Goal: Share content: Share content

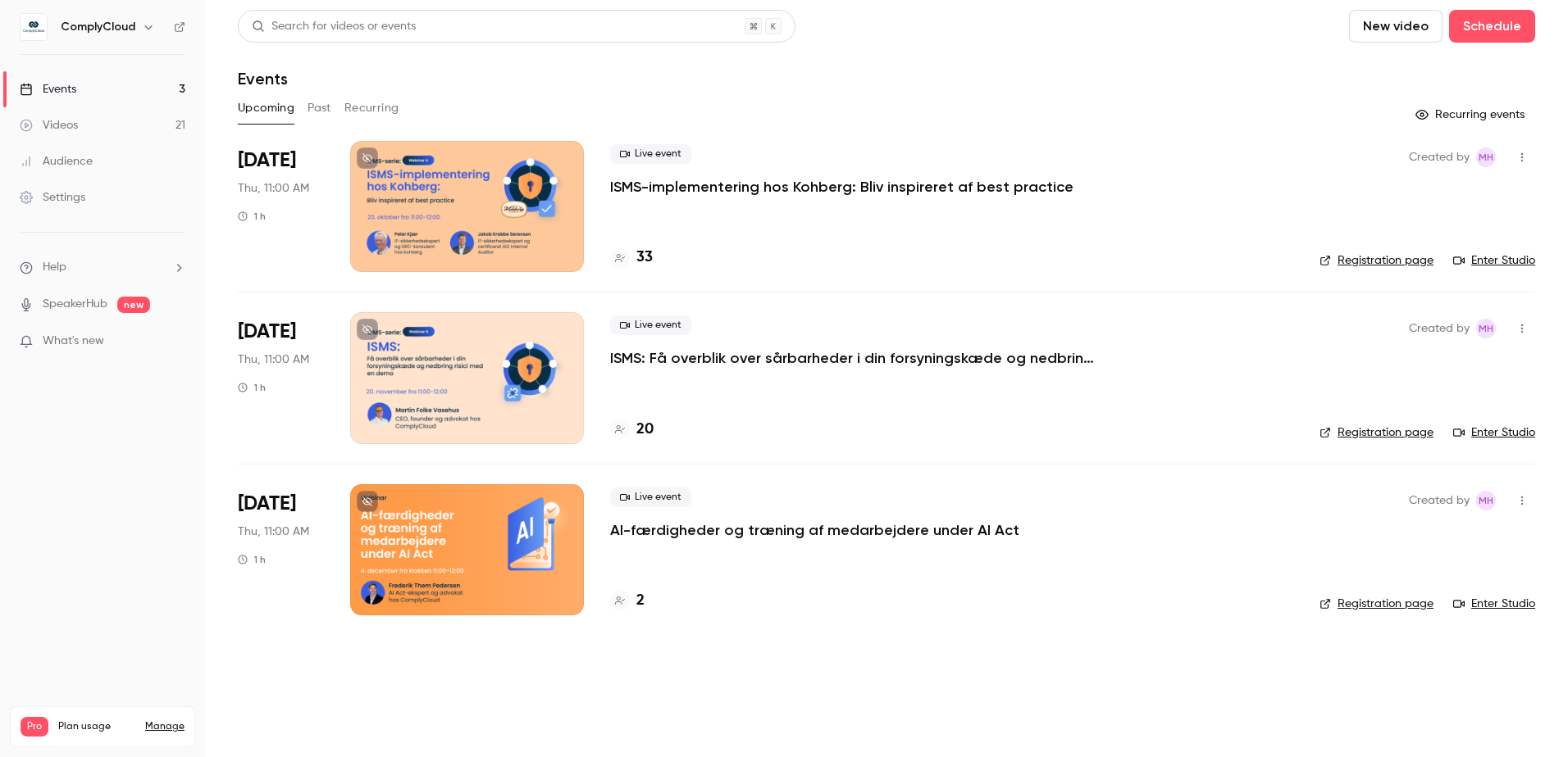
click at [317, 112] on button "Past" at bounding box center [320, 108] width 24 height 26
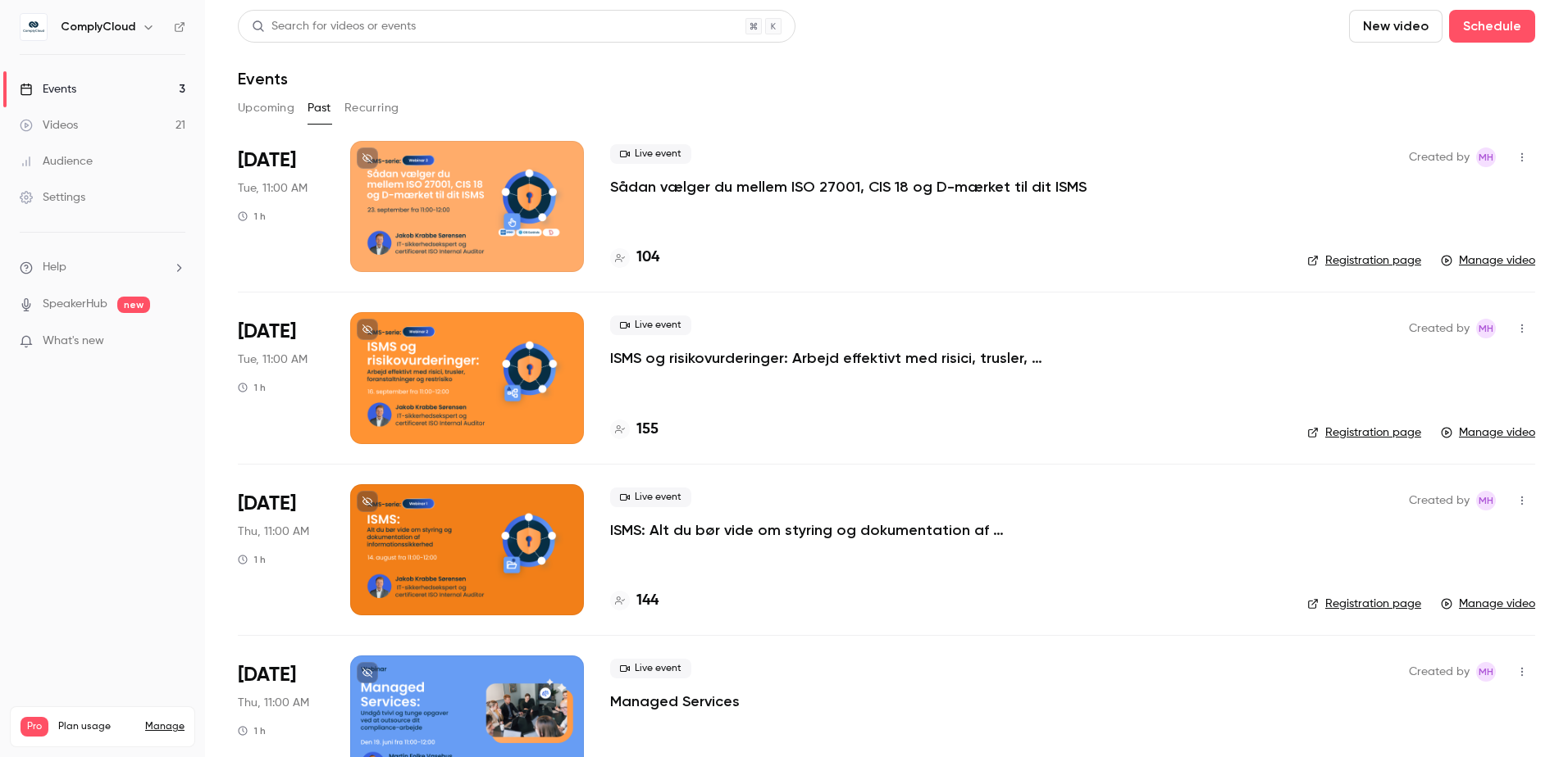
click at [778, 196] on p "Sådan vælger du mellem ISO 27001, CIS 18 og D-mærket til dit ISMS" at bounding box center [848, 186] width 476 height 19
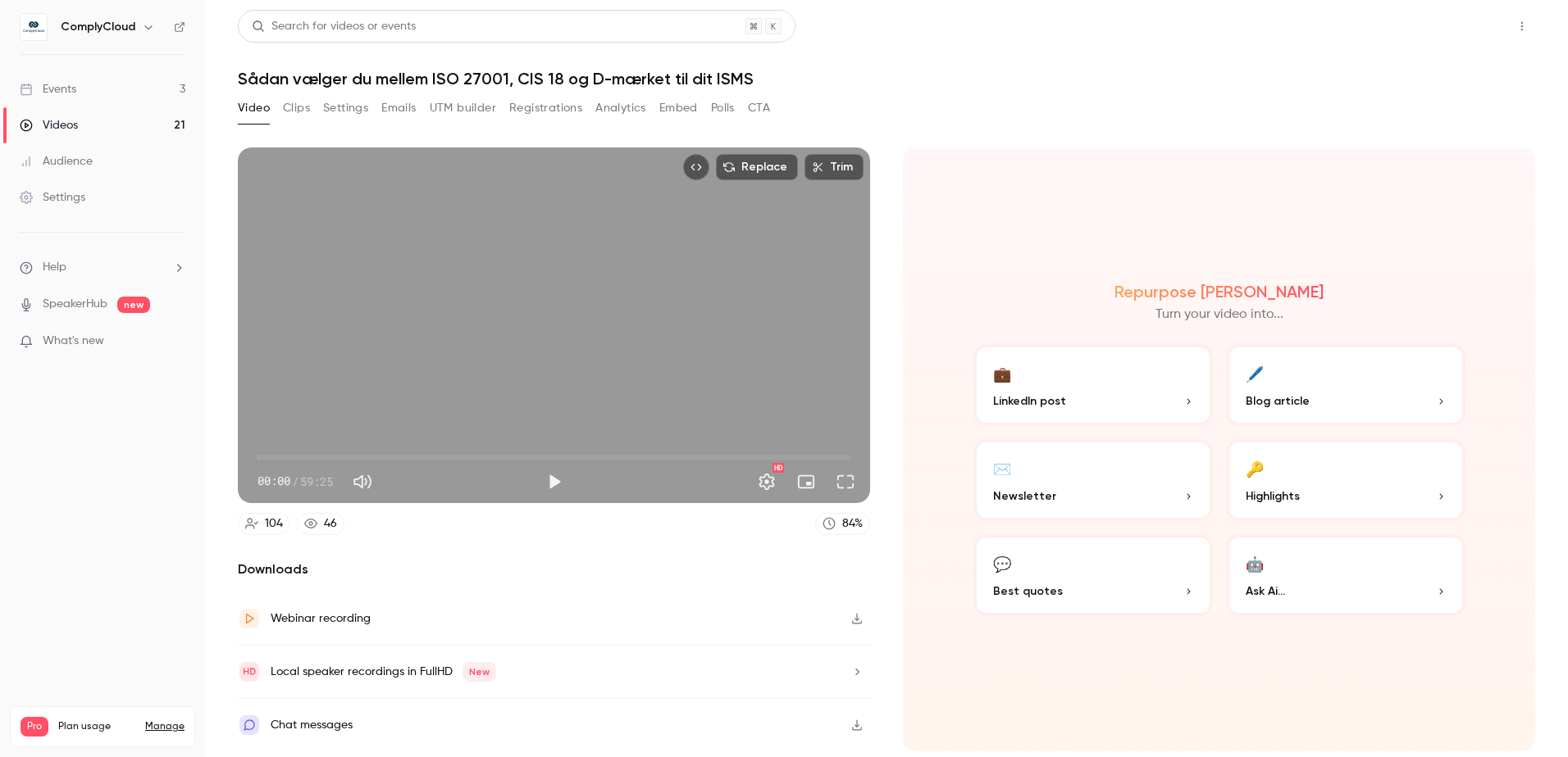
click at [1455, 38] on button "Share" at bounding box center [1463, 27] width 64 height 33
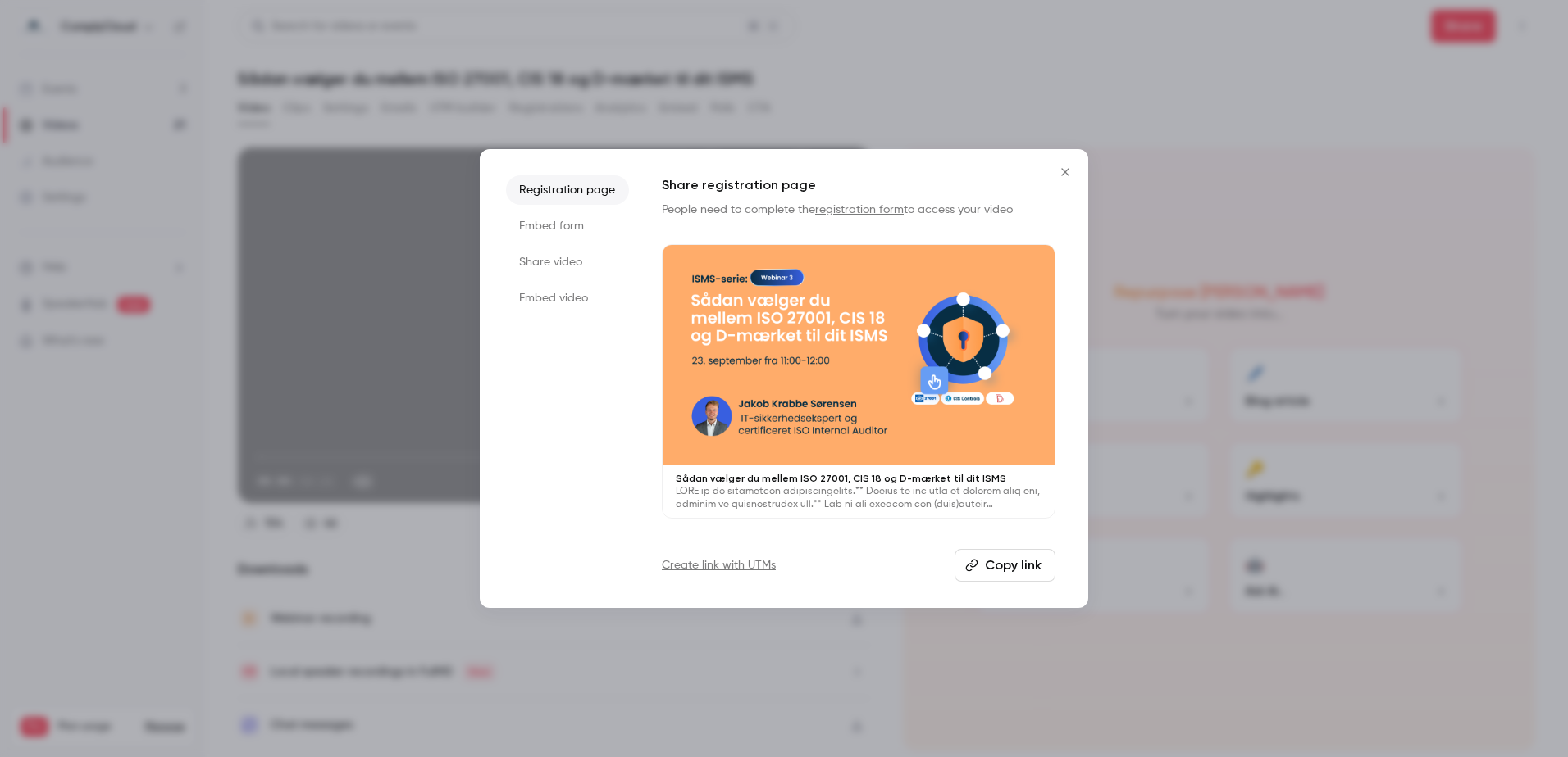
click at [548, 260] on li "Share video" at bounding box center [568, 262] width 123 height 29
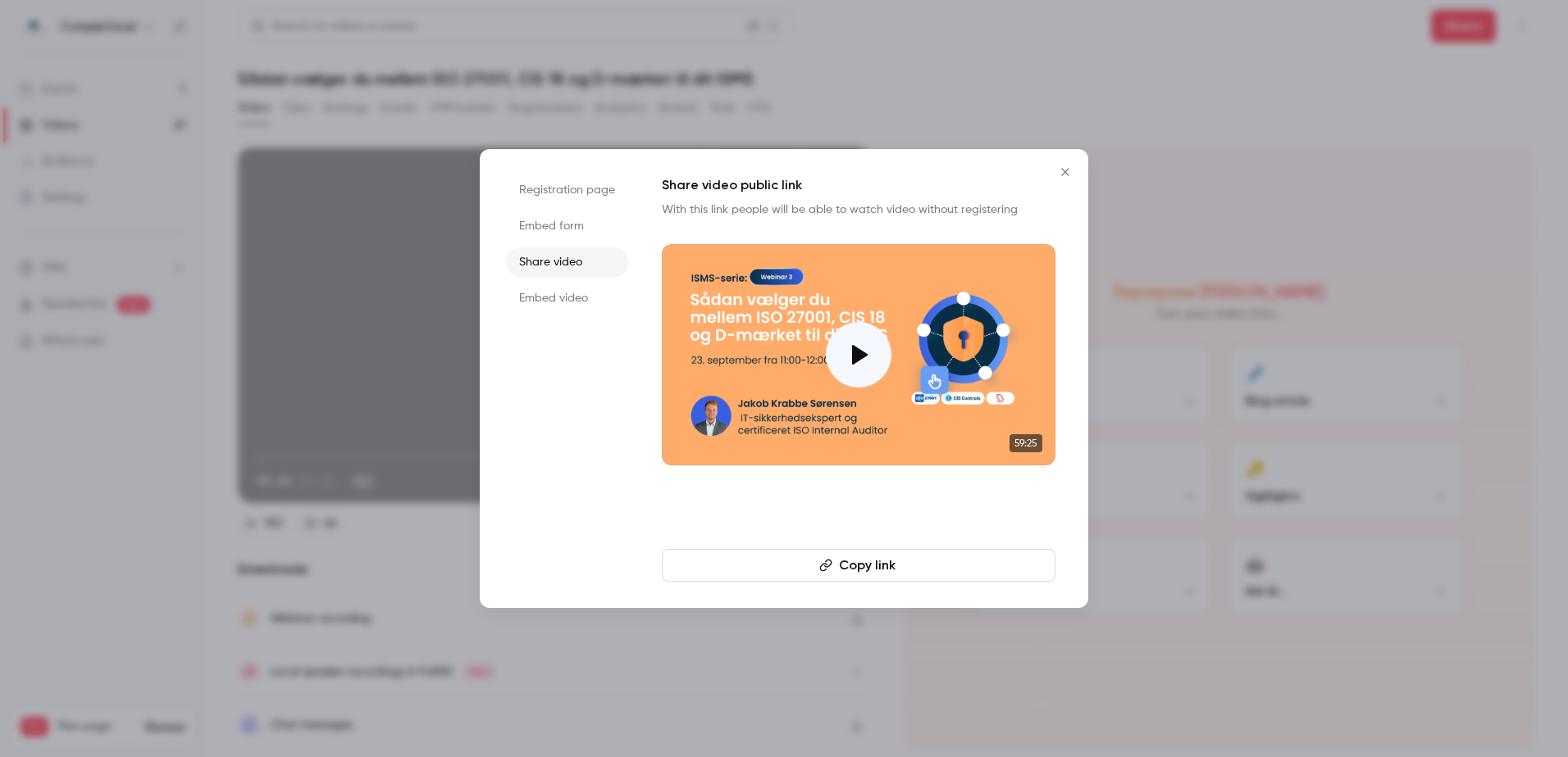
click at [790, 557] on button "Copy link" at bounding box center [858, 565] width 393 height 33
click at [1055, 172] on button "Close" at bounding box center [1065, 172] width 33 height 33
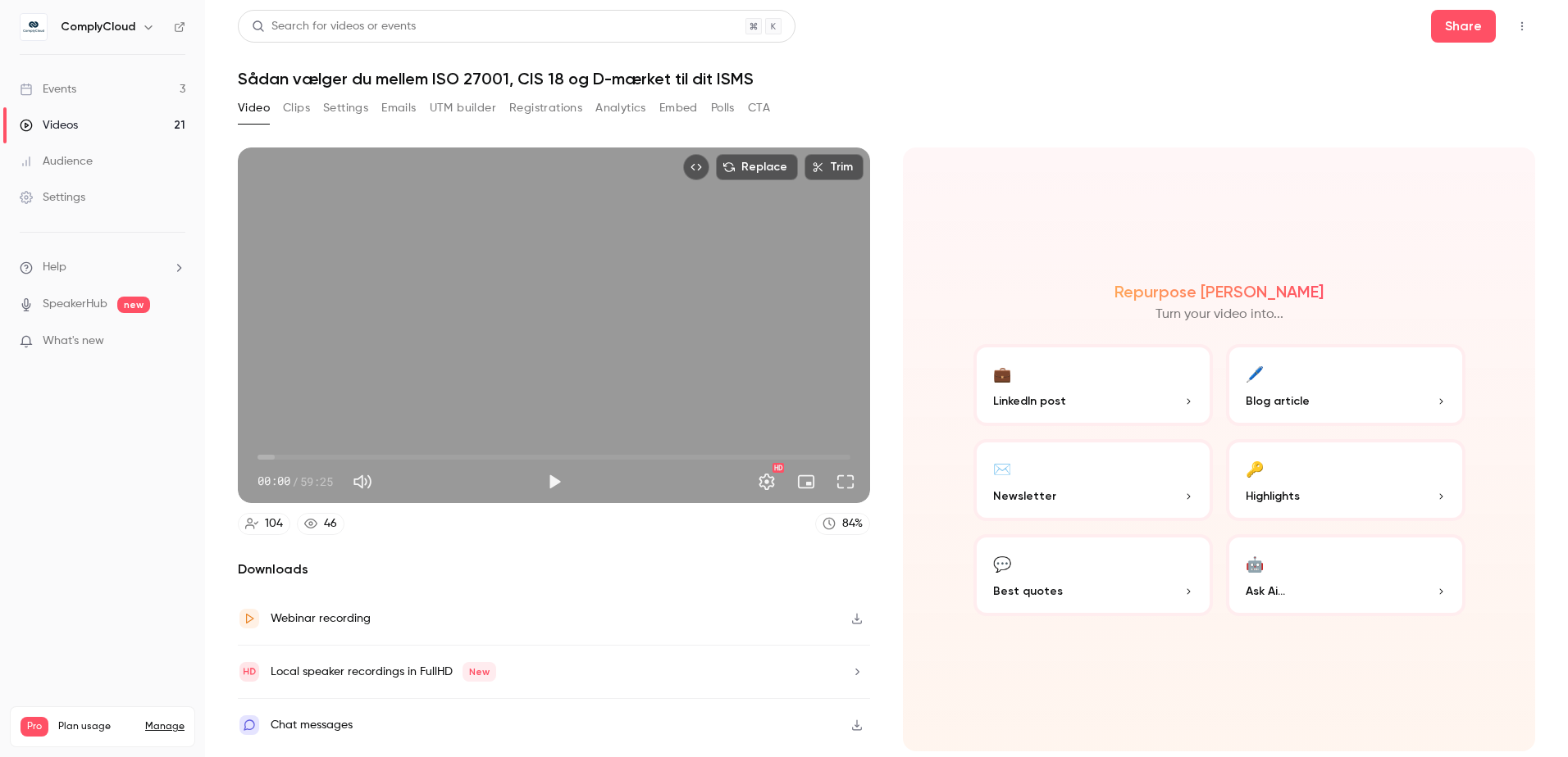
click at [88, 125] on link "Videos 21" at bounding box center [102, 125] width 205 height 36
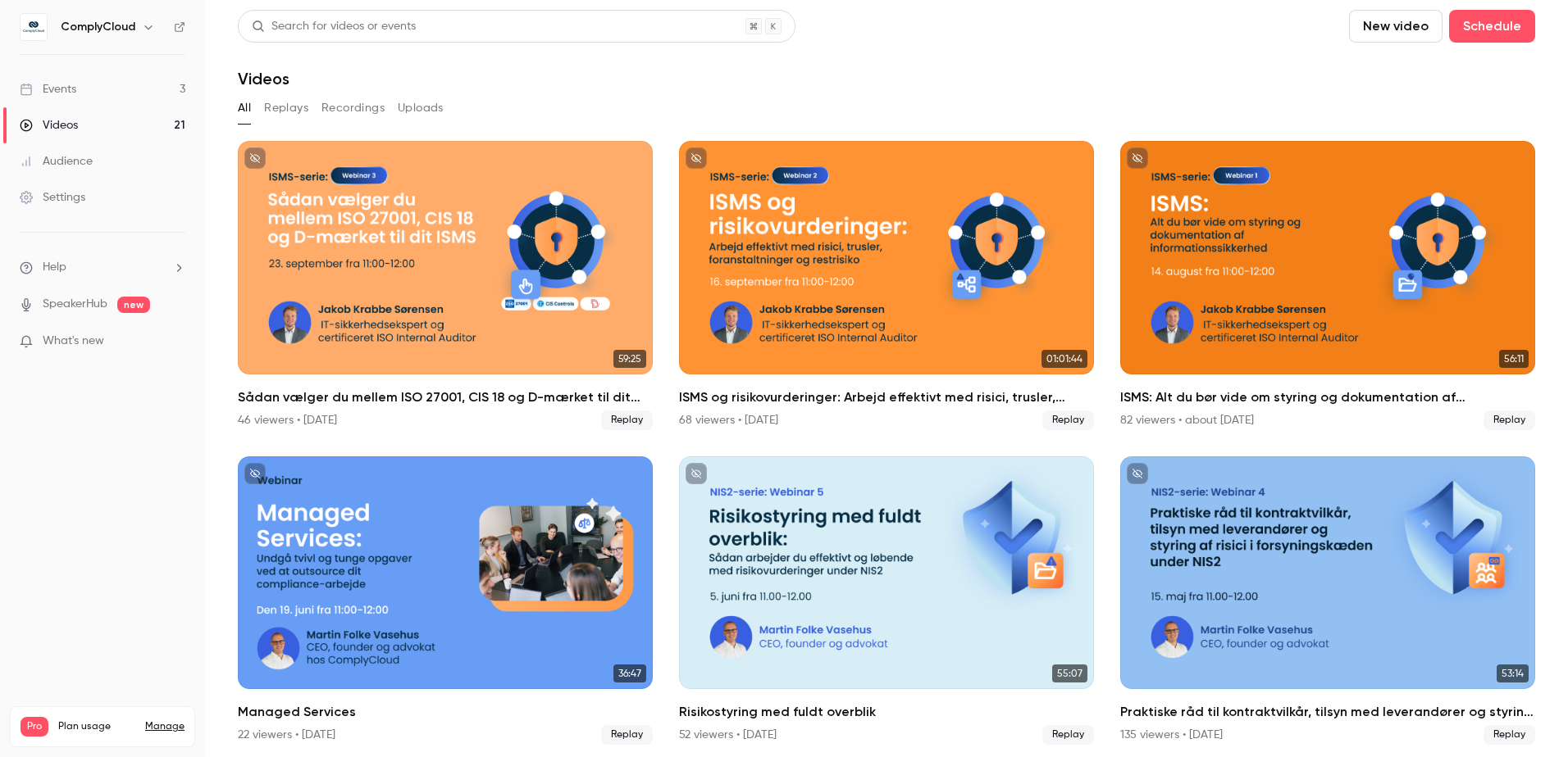
click at [86, 97] on link "Events 3" at bounding box center [102, 88] width 205 height 36
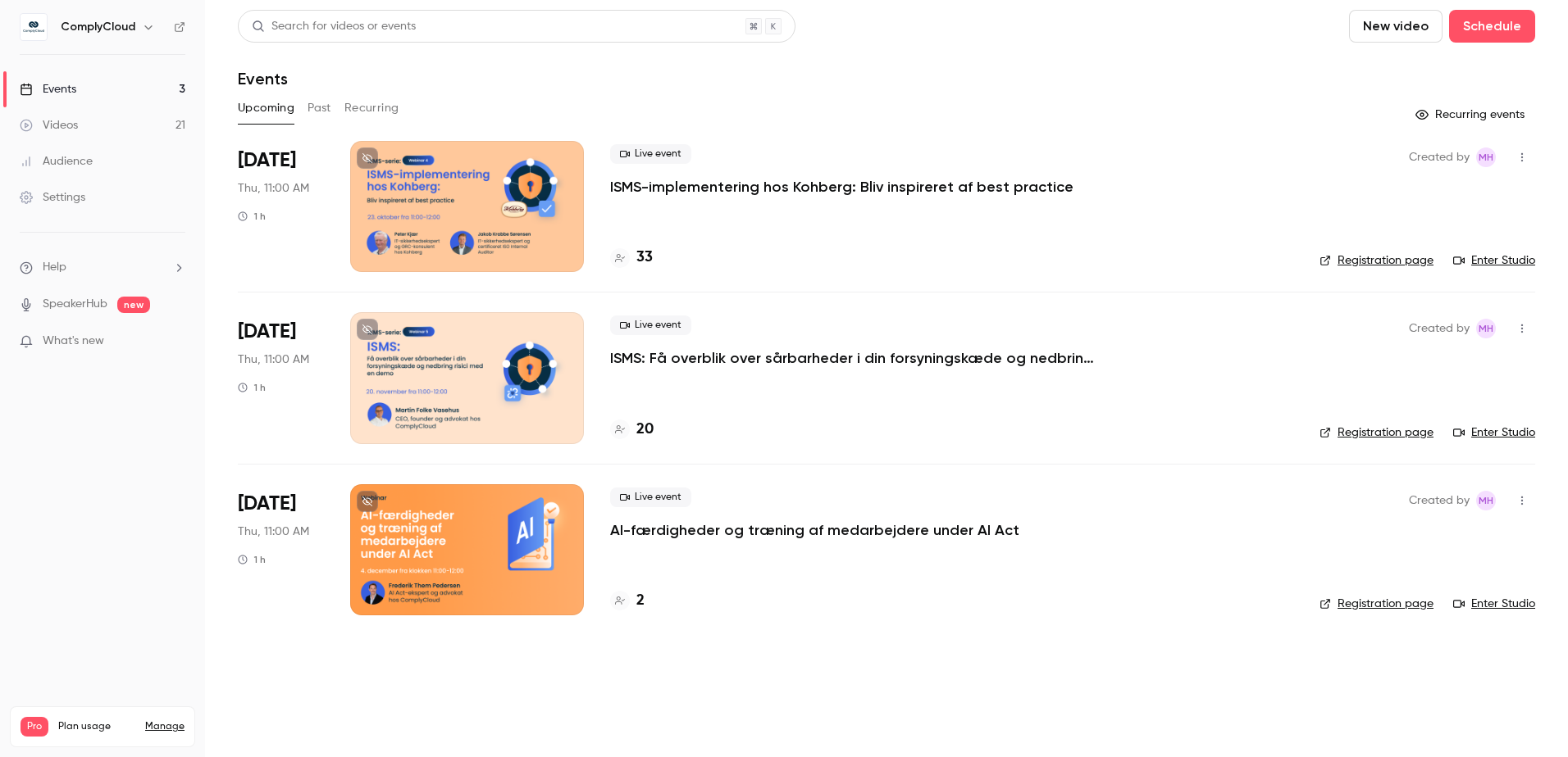
click at [743, 188] on p "ISMS-implementering hos Kohberg: Bliv inspireret af best practice" at bounding box center [841, 186] width 463 height 19
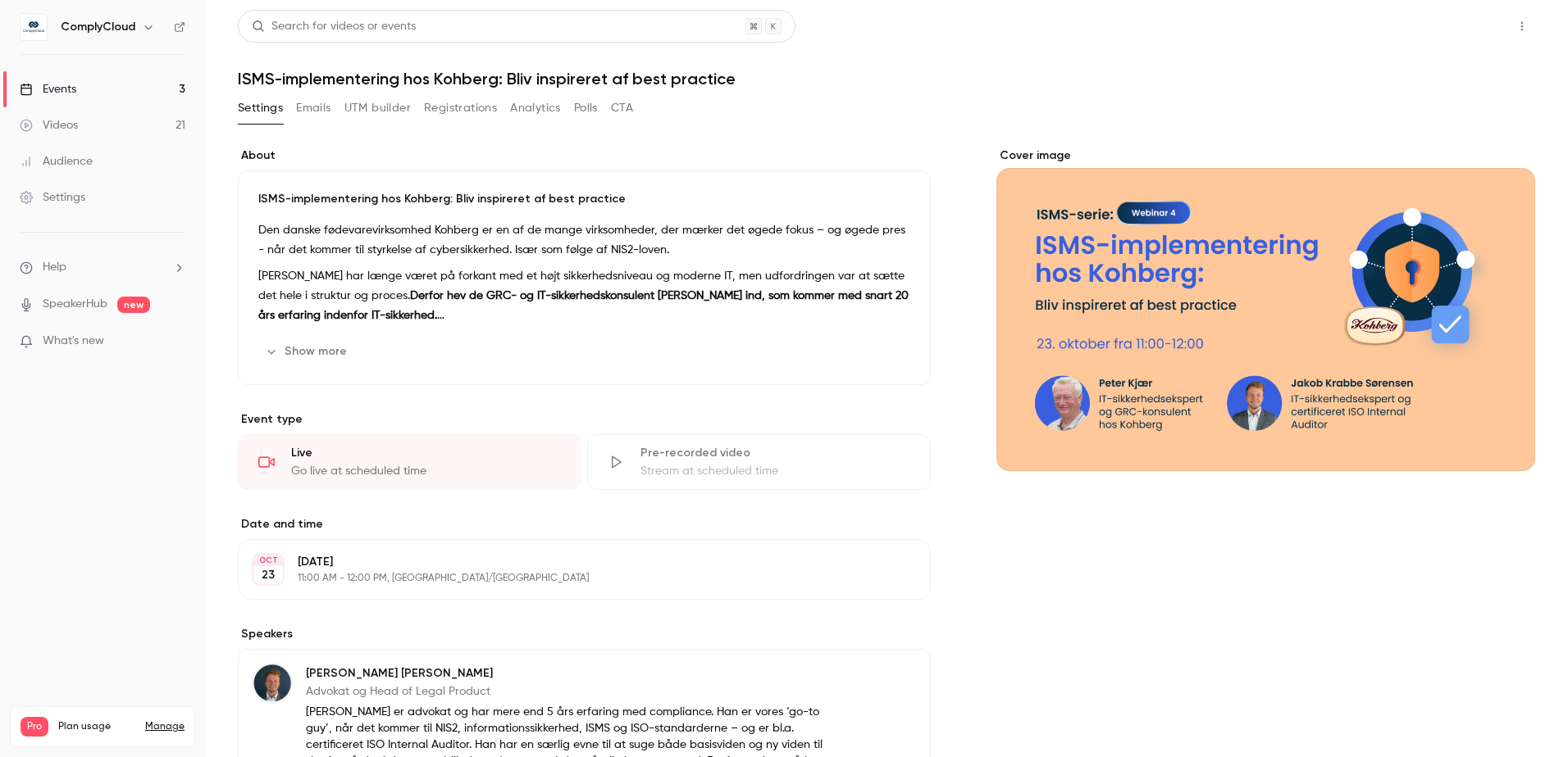
click at [1474, 23] on button "Share" at bounding box center [1463, 27] width 64 height 33
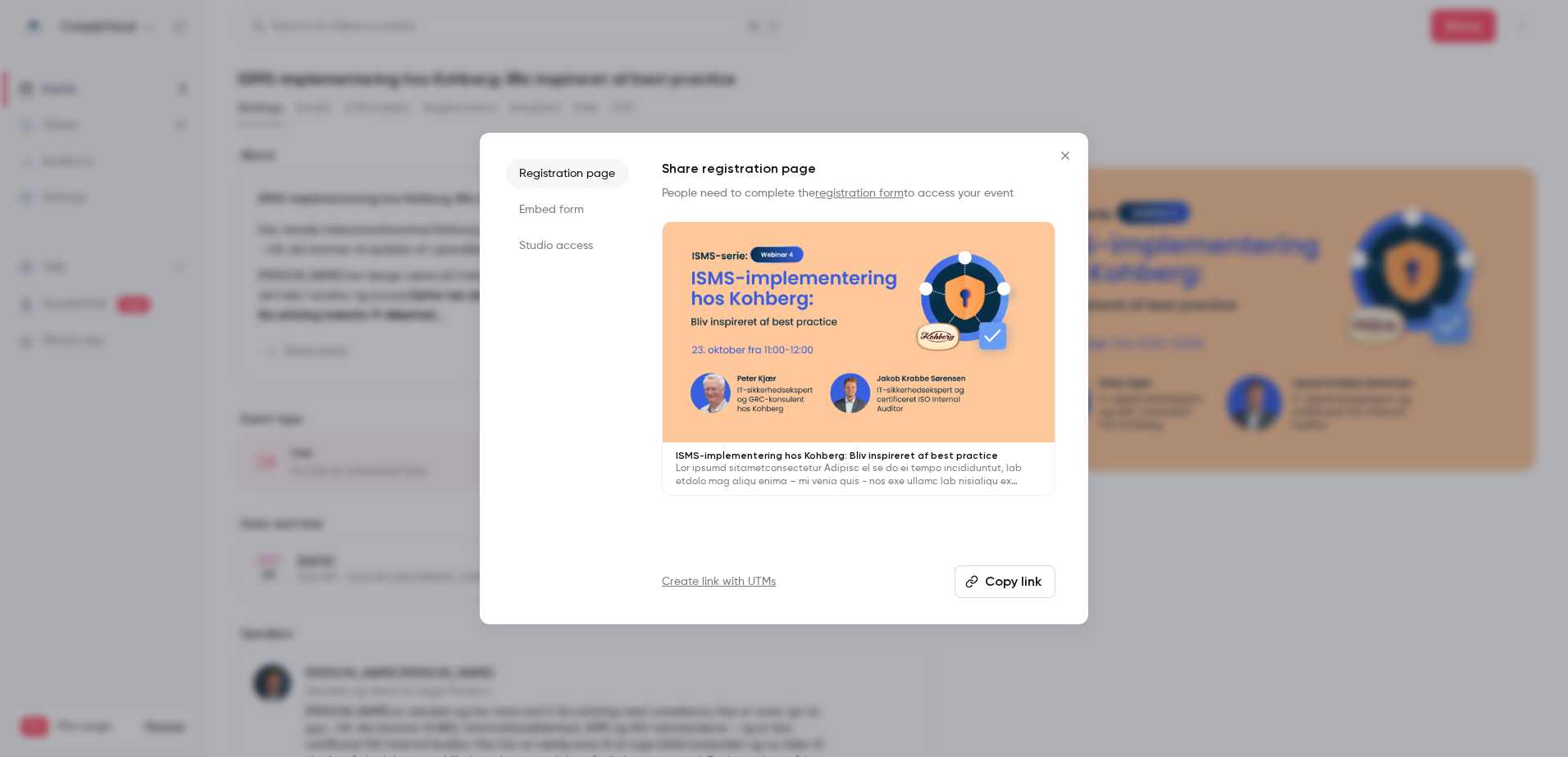
click at [1011, 573] on button "Copy link" at bounding box center [1004, 582] width 100 height 33
click at [1067, 164] on button "Close" at bounding box center [1065, 156] width 33 height 33
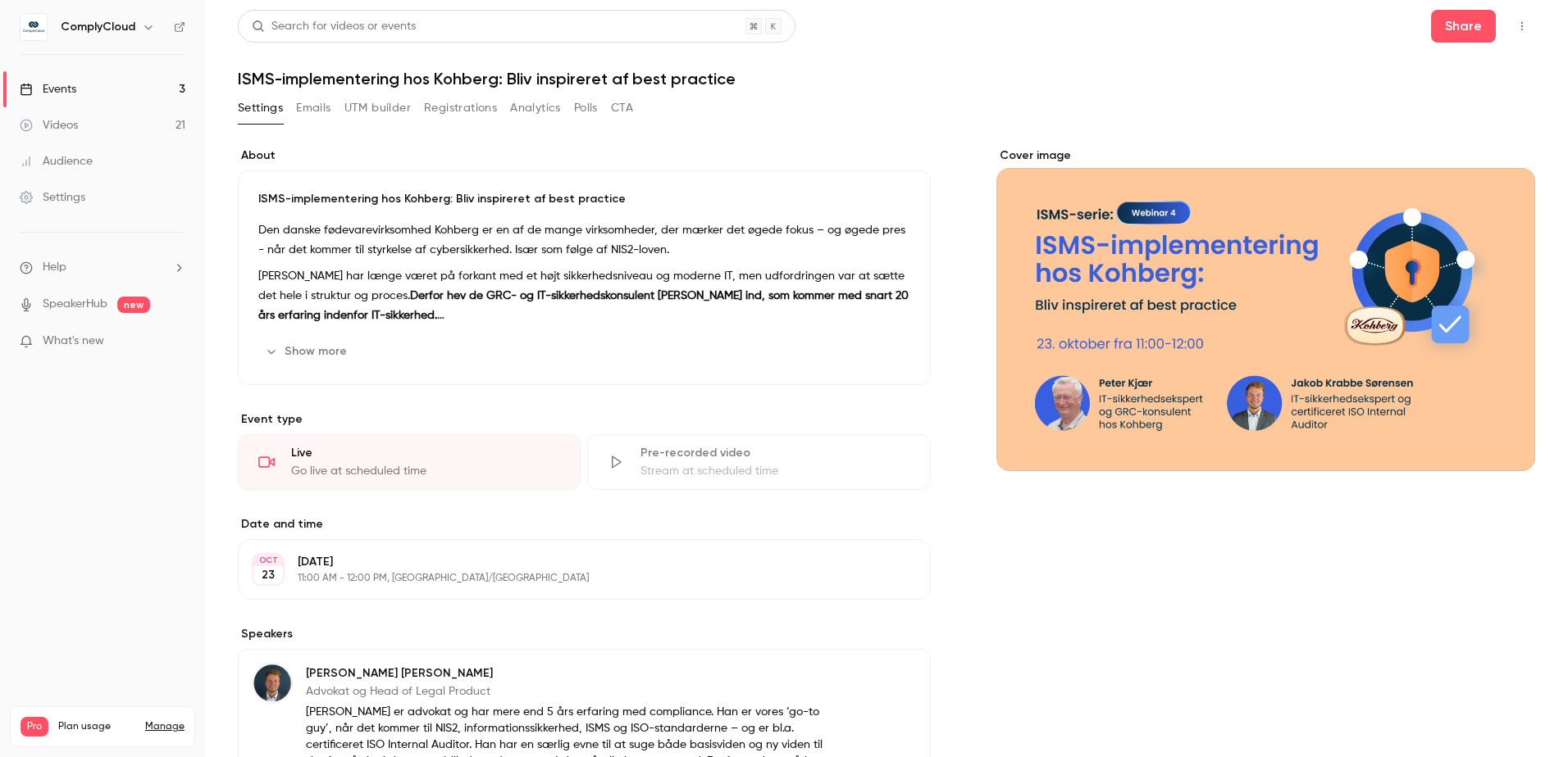
click at [71, 93] on div "Events" at bounding box center [47, 89] width 56 height 17
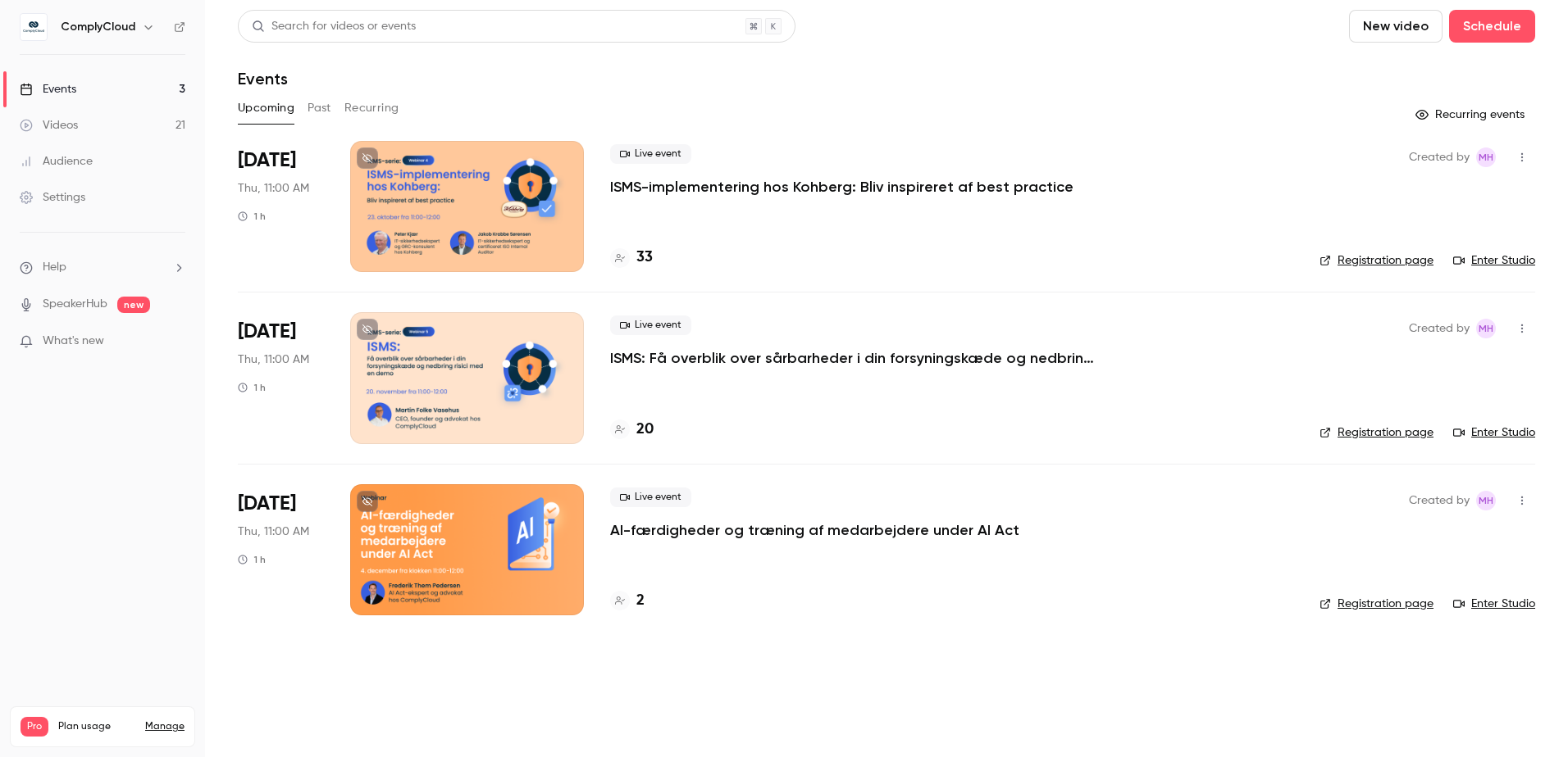
click at [478, 355] on div at bounding box center [467, 378] width 234 height 131
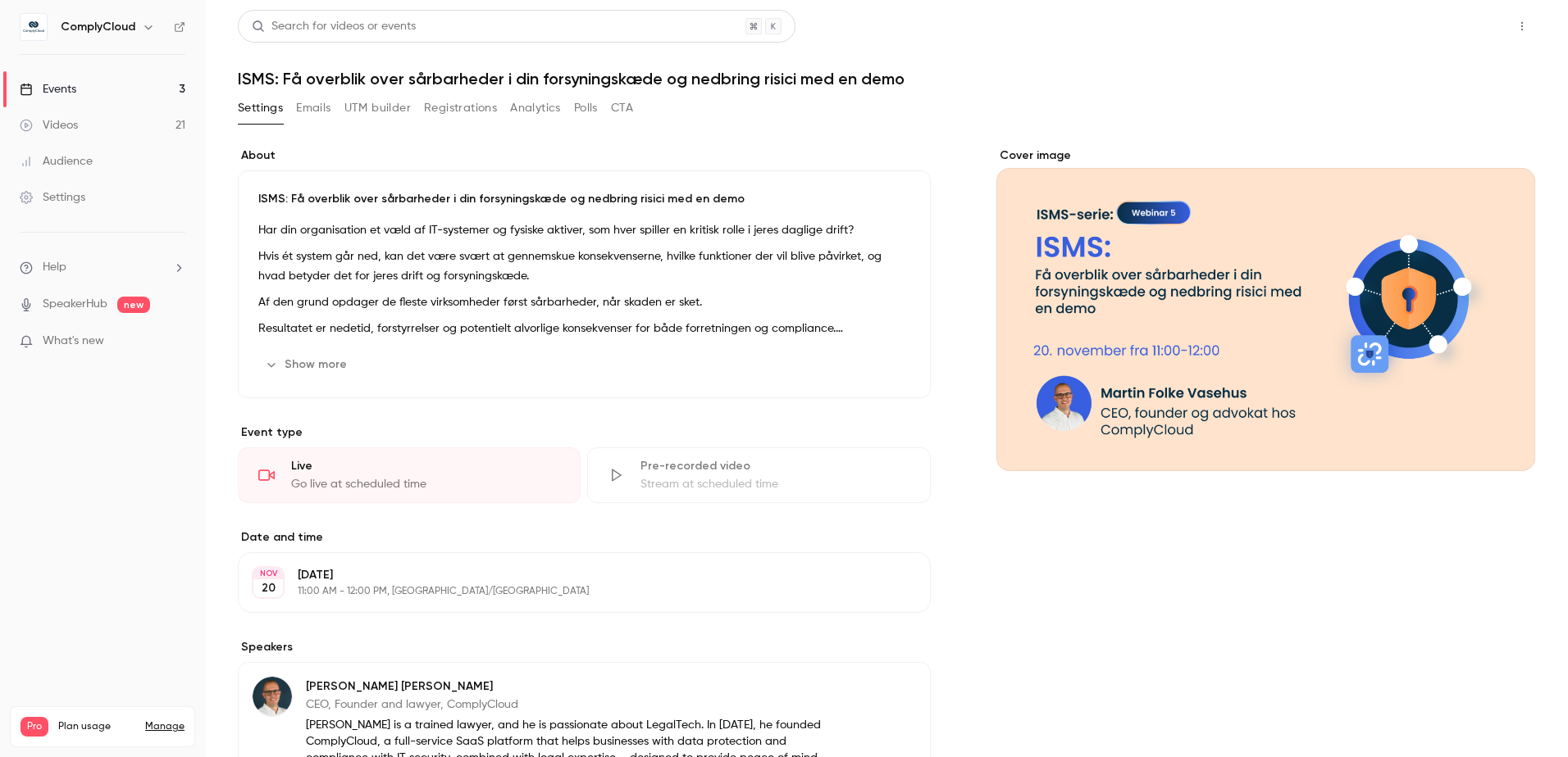
click at [1472, 22] on button "Share" at bounding box center [1463, 27] width 64 height 33
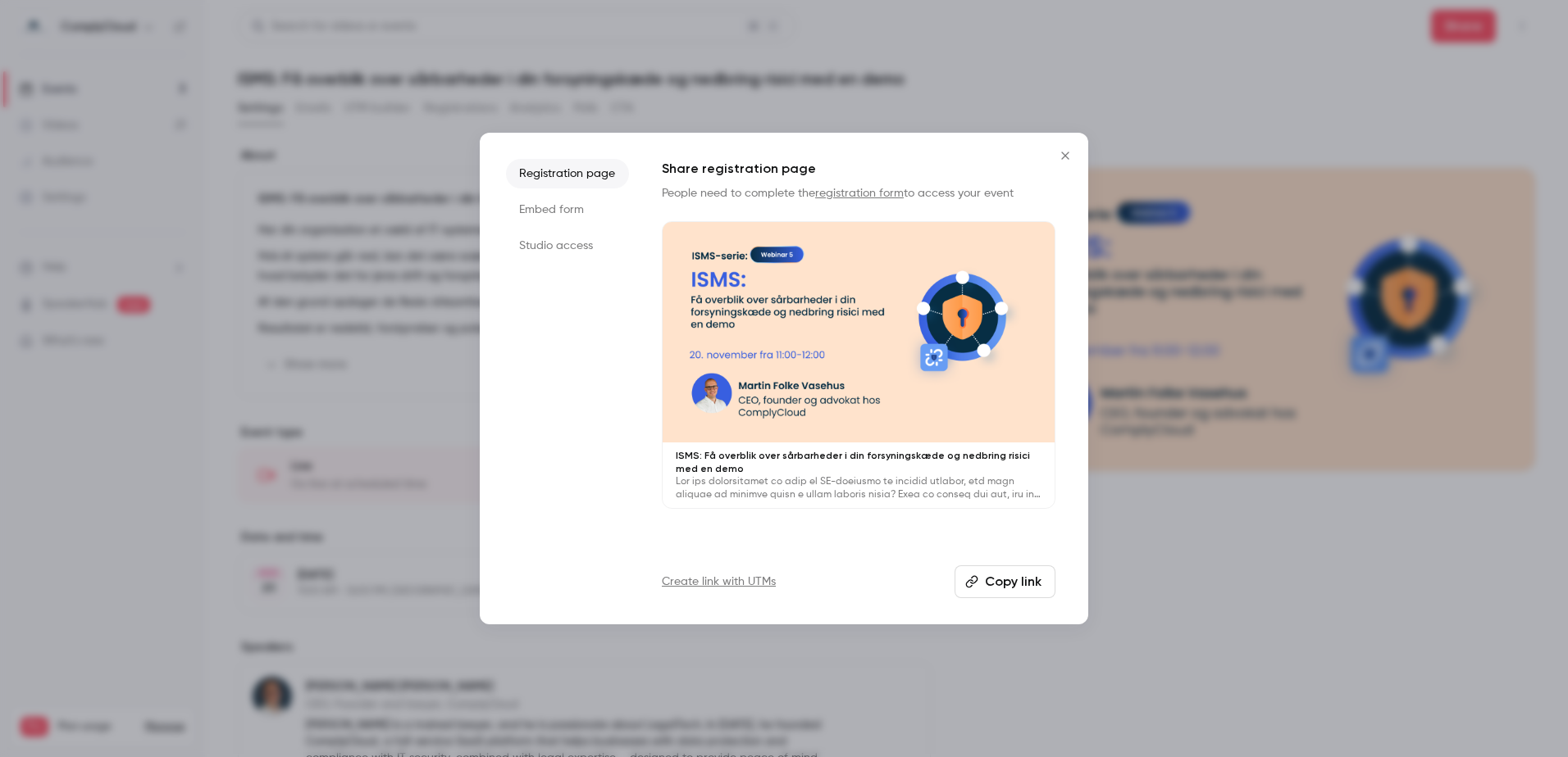
click at [992, 578] on button "Copy link" at bounding box center [1004, 582] width 100 height 33
click at [805, 485] on p at bounding box center [858, 488] width 366 height 26
